Goal: Entertainment & Leisure: Consume media (video, audio)

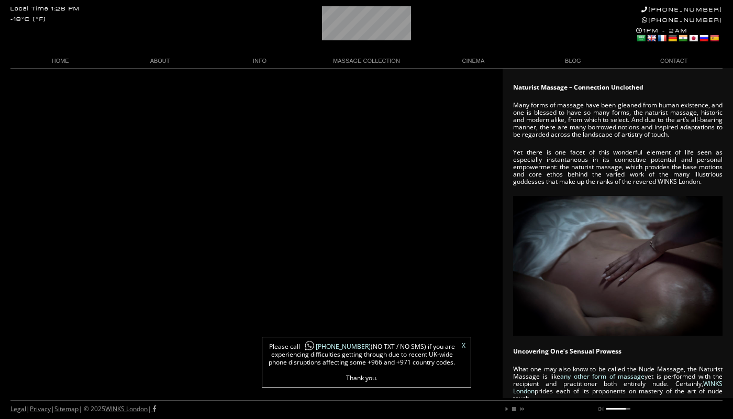
click at [464, 346] on link "X" at bounding box center [464, 345] width 4 height 6
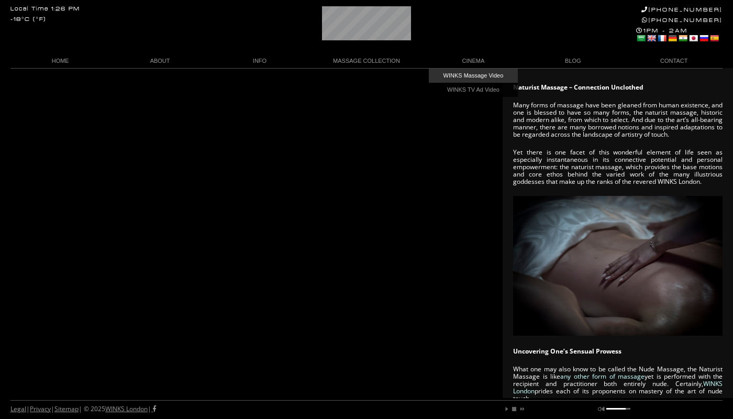
click at [490, 79] on link "WINKS Massage Video" at bounding box center [473, 76] width 89 height 14
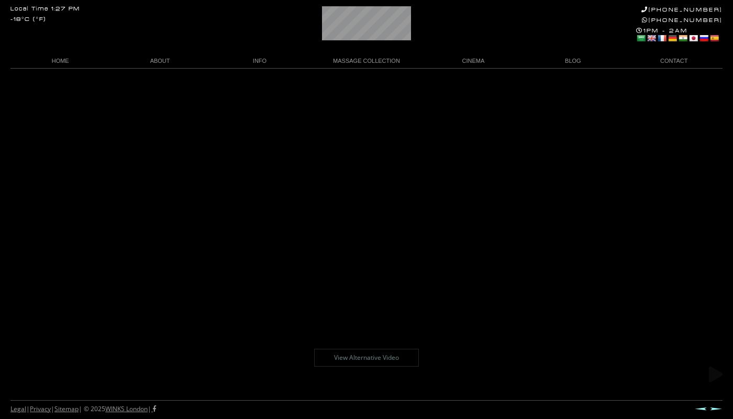
click at [376, 360] on link "View Alternative Video" at bounding box center [366, 358] width 105 height 18
